Goal: Contribute content

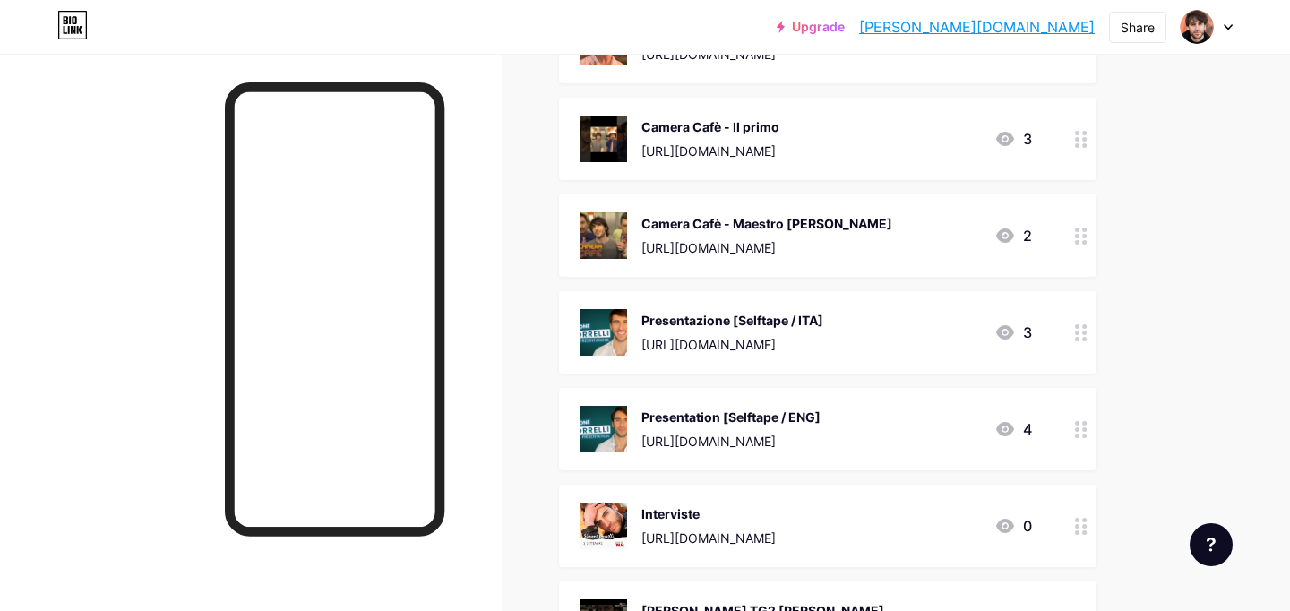
scroll to position [1625, 0]
click at [1082, 323] on icon at bounding box center [1081, 331] width 13 height 17
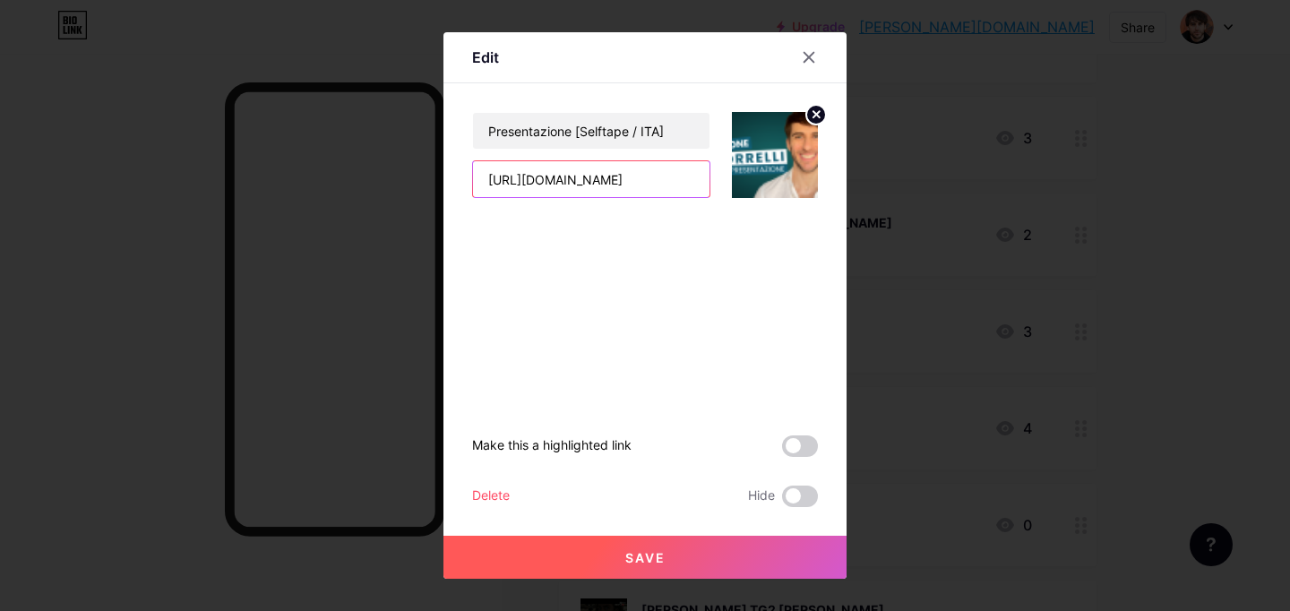
click at [631, 184] on input "[URL][DOMAIN_NAME]" at bounding box center [591, 179] width 237 height 36
paste input "AQrF-0Jj5AY"
type input "[URL][DOMAIN_NAME]"
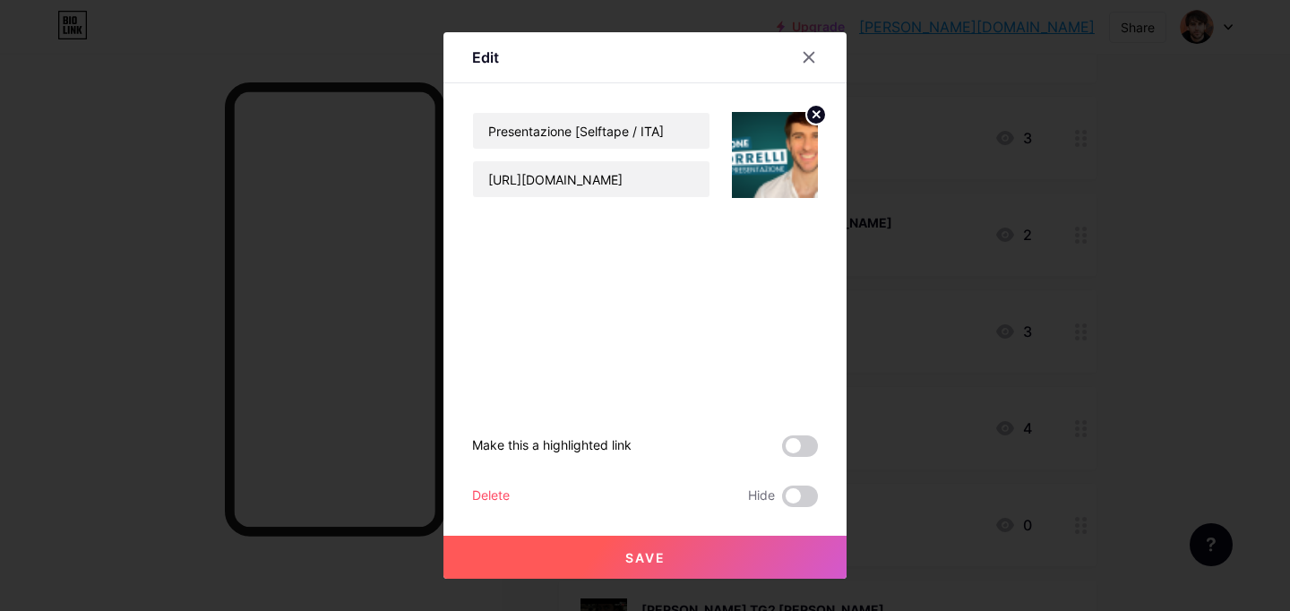
click at [819, 115] on circle at bounding box center [816, 115] width 20 height 20
click at [778, 151] on rect at bounding box center [785, 155] width 14 height 9
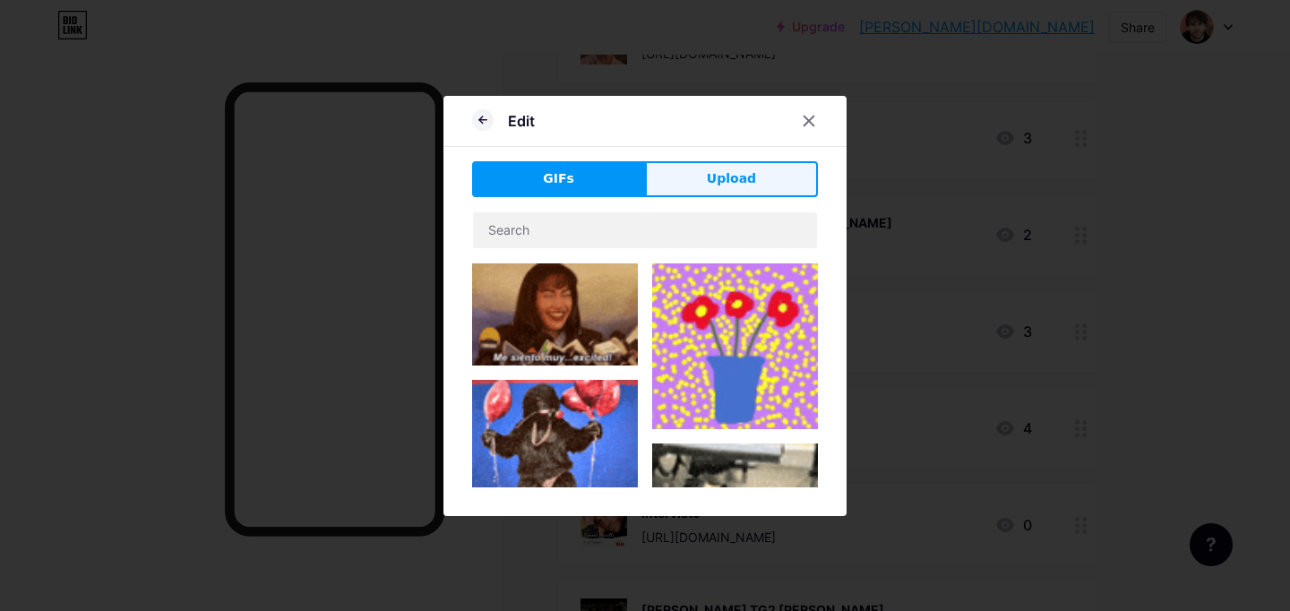
click at [728, 178] on span "Upload" at bounding box center [731, 178] width 49 height 19
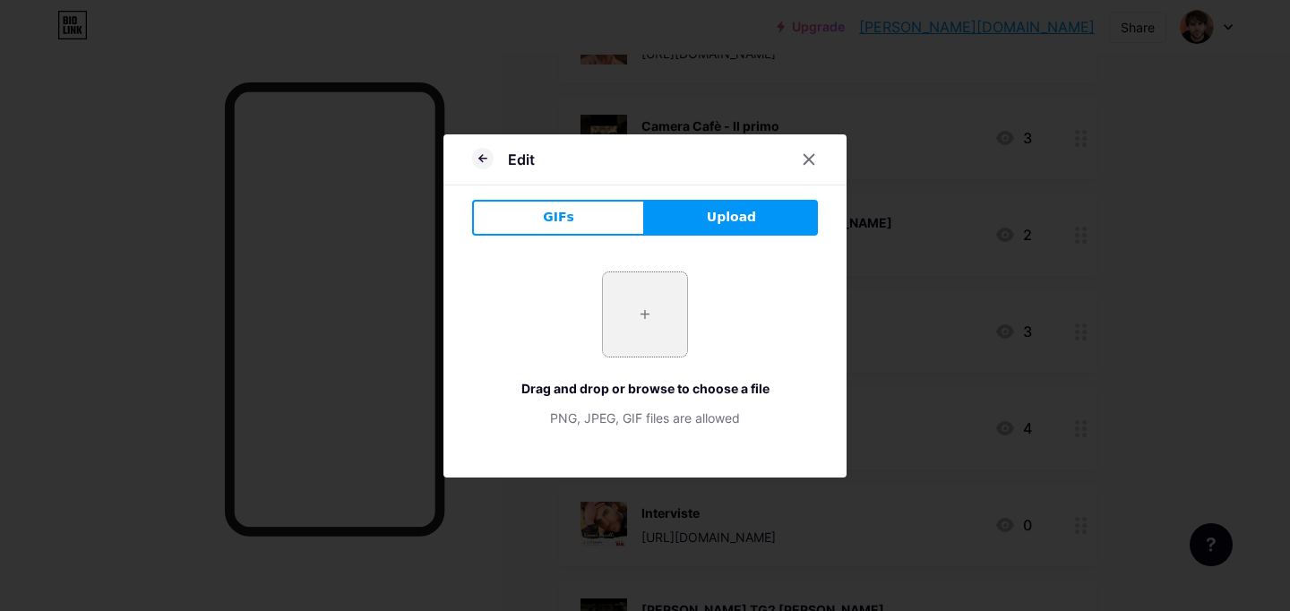
click at [647, 327] on input "file" at bounding box center [645, 314] width 84 height 84
type input "C:\fakepath\[PERSON_NAME] Presentazione YT ([GEOGRAPHIC_DATA]) 30 Luglio 2025.p…"
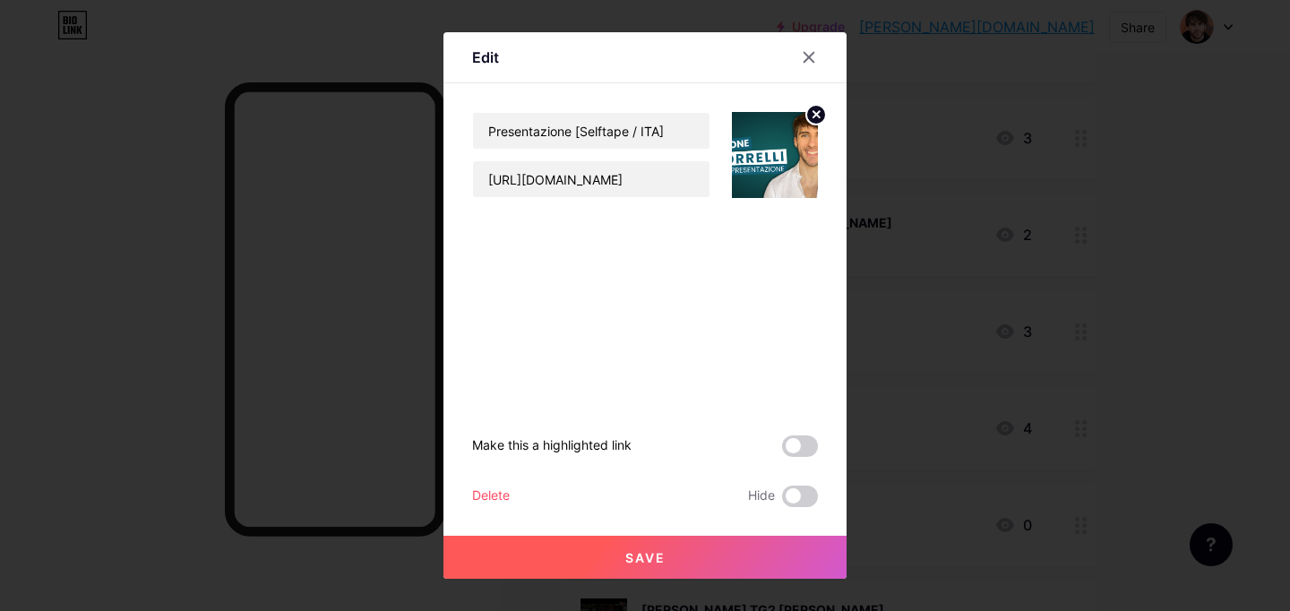
click at [630, 550] on span "Save" at bounding box center [645, 557] width 40 height 15
